Goal: Transaction & Acquisition: Purchase product/service

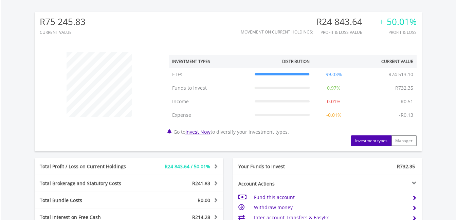
scroll to position [305, 0]
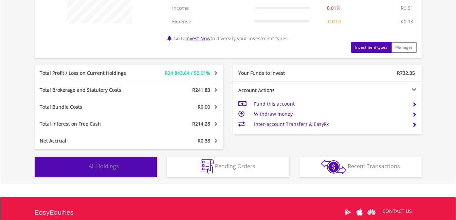
click at [106, 168] on span "All Holdings" at bounding box center [104, 166] width 30 height 7
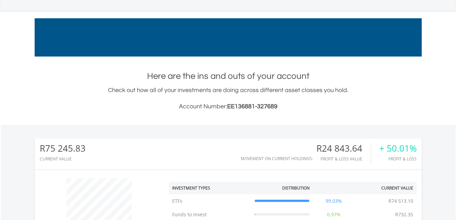
scroll to position [0, 0]
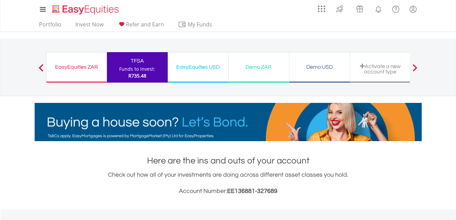
click at [71, 69] on div "EasyEquities ZAR" at bounding box center [77, 66] width 52 height 9
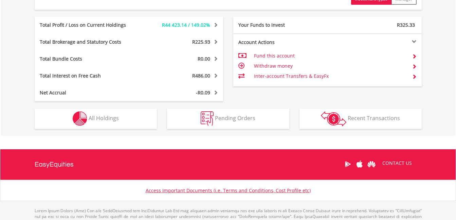
scroll to position [407, 0]
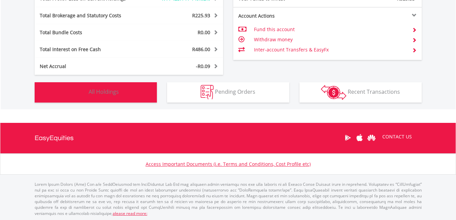
click at [113, 92] on span "All Holdings" at bounding box center [104, 91] width 30 height 7
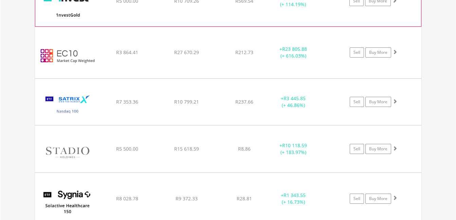
scroll to position [632, 0]
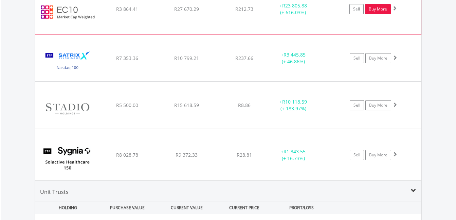
click at [379, 7] on link "Buy More" at bounding box center [378, 9] width 26 height 10
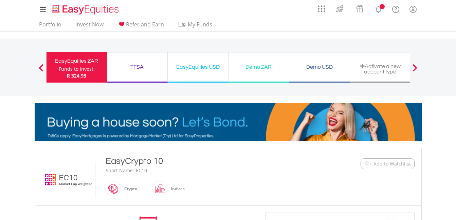
scroll to position [136, 0]
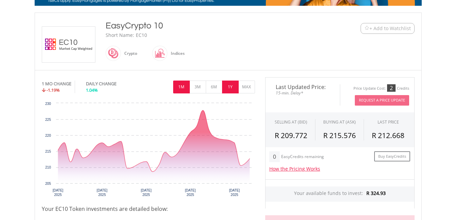
click at [232, 86] on button "1Y" at bounding box center [230, 87] width 17 height 13
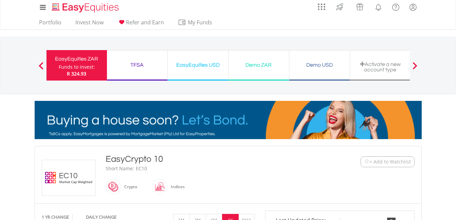
scroll to position [0, 0]
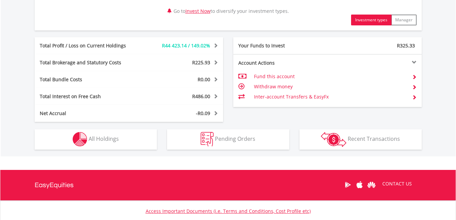
scroll to position [374, 0]
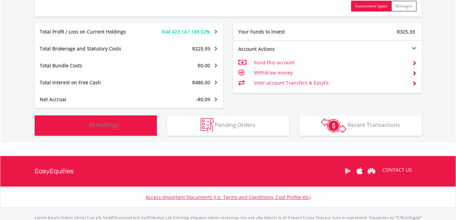
click at [97, 125] on span "All Holdings" at bounding box center [104, 124] width 30 height 7
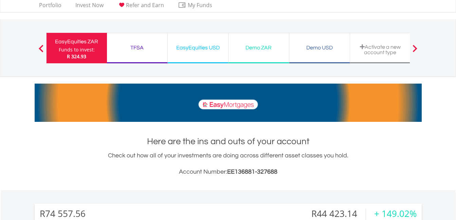
scroll to position [0, 0]
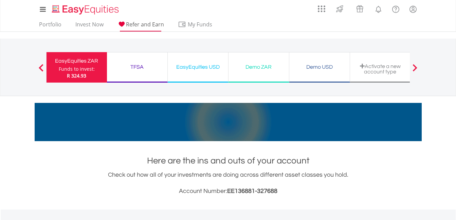
click at [149, 23] on span "Refer and Earn" at bounding box center [145, 24] width 38 height 7
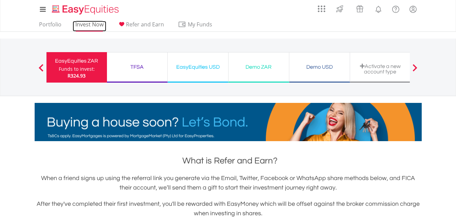
click at [88, 23] on link "Invest Now" at bounding box center [90, 26] width 34 height 11
